Goal: Transaction & Acquisition: Book appointment/travel/reservation

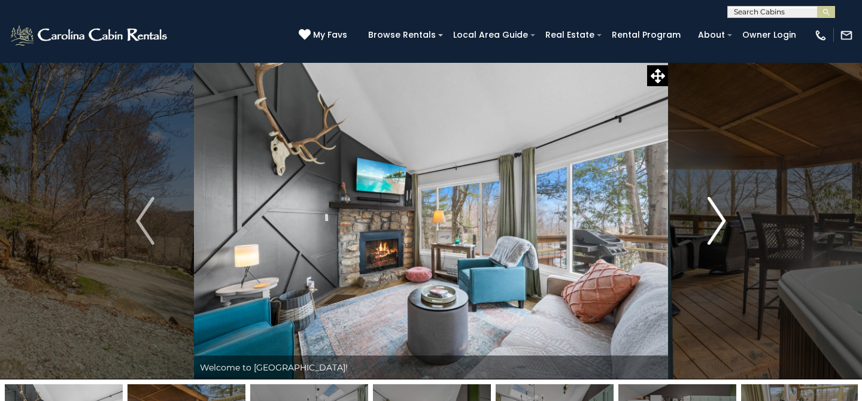
click at [717, 216] on img "Next" at bounding box center [717, 221] width 18 height 48
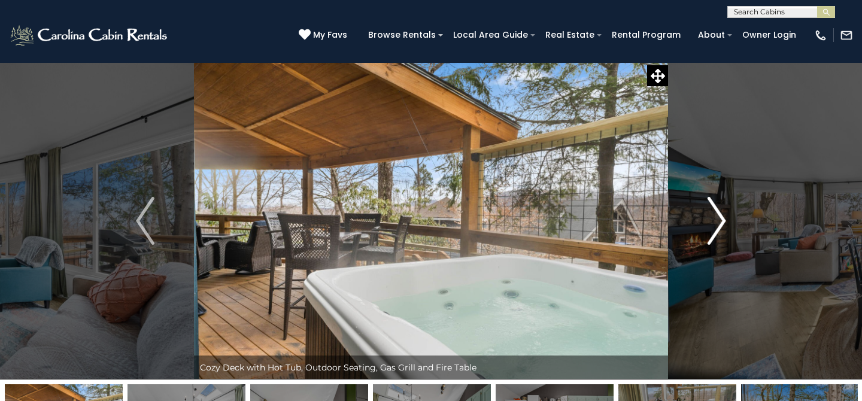
click at [717, 216] on img "Next" at bounding box center [717, 221] width 18 height 48
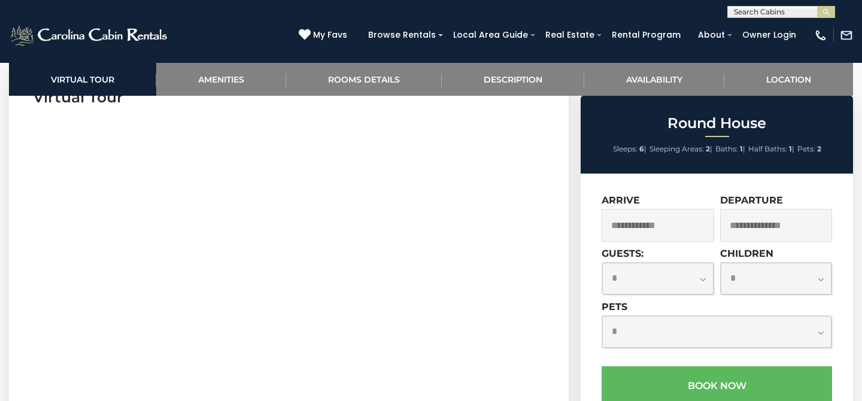
scroll to position [516, 0]
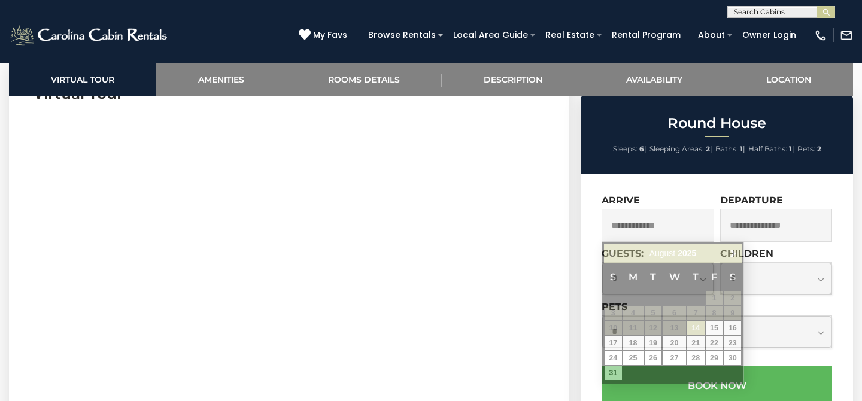
click at [643, 217] on input "text" at bounding box center [658, 225] width 113 height 33
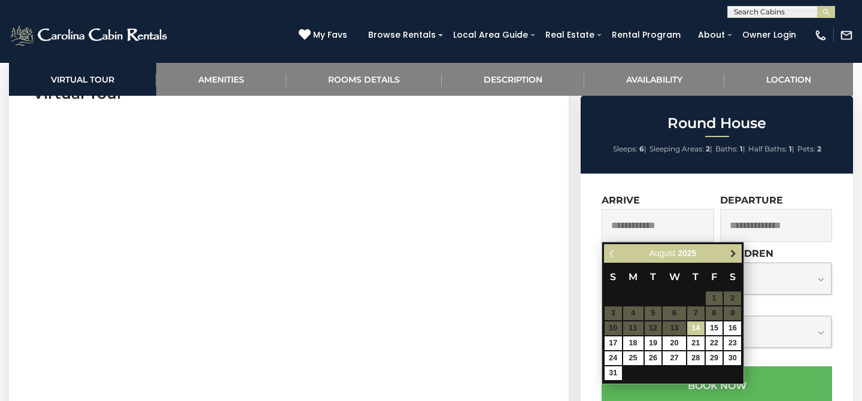
click at [730, 254] on span "Next" at bounding box center [733, 254] width 10 height 10
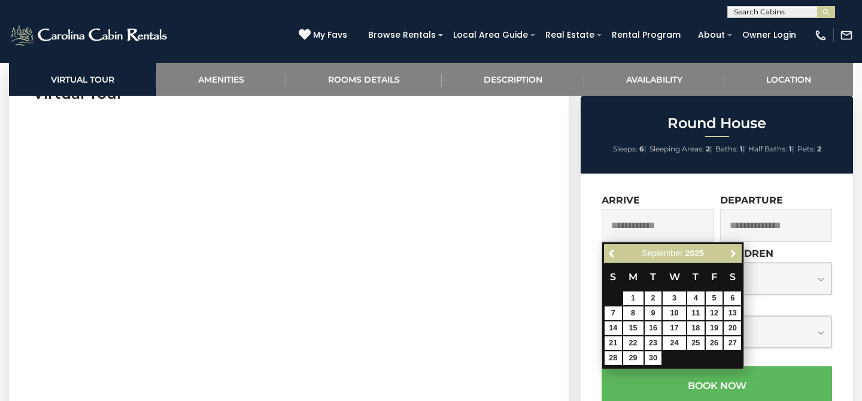
click at [730, 254] on span "Next" at bounding box center [733, 254] width 10 height 10
click at [612, 256] on span "Previous" at bounding box center [613, 254] width 10 height 10
click at [730, 257] on span "Next" at bounding box center [733, 254] width 10 height 10
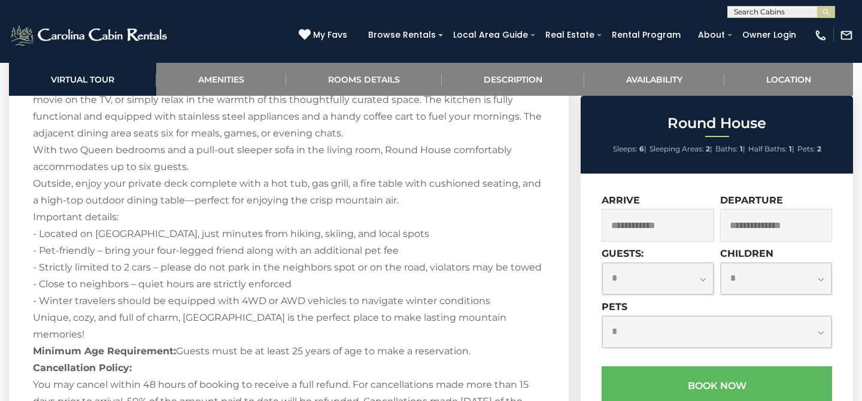
scroll to position [1598, 0]
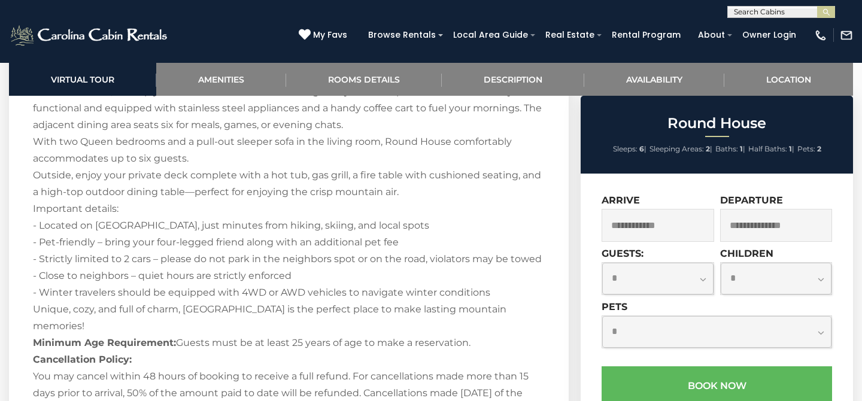
click at [627, 227] on input "text" at bounding box center [658, 225] width 113 height 33
